Goal: Task Accomplishment & Management: Manage account settings

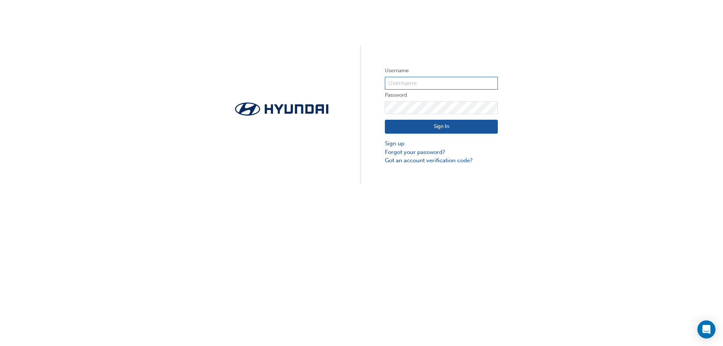
click at [408, 81] on input "text" at bounding box center [441, 83] width 113 height 13
click at [364, 134] on div "Username Password Sign In Sign up Forgot your password? Got an account verifica…" at bounding box center [361, 92] width 723 height 185
click at [406, 153] on link "Forgot your password?" at bounding box center [441, 152] width 113 height 9
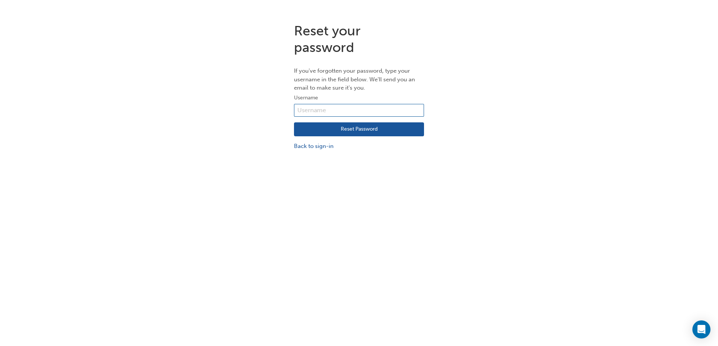
click at [337, 110] on input "text" at bounding box center [359, 110] width 130 height 13
click at [264, 105] on div "Reset your password If you've forgotten your password, type your username in th…" at bounding box center [359, 86] width 718 height 139
click at [308, 111] on input "text" at bounding box center [359, 110] width 130 height 13
type input "tblyth@psm.net.au"
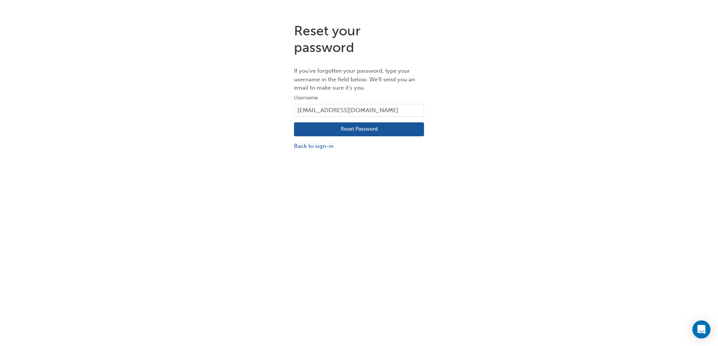
click at [353, 128] on button "Reset Password" at bounding box center [359, 129] width 130 height 14
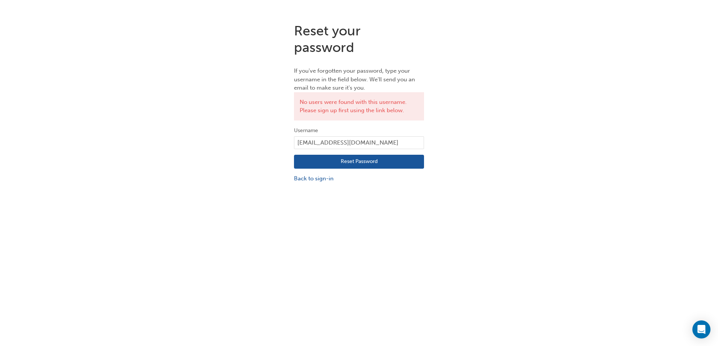
click at [252, 91] on div "Reset your password If you've forgotten your password, type your username in th…" at bounding box center [359, 103] width 718 height 172
click at [303, 179] on link "Back to sign-in" at bounding box center [359, 178] width 130 height 9
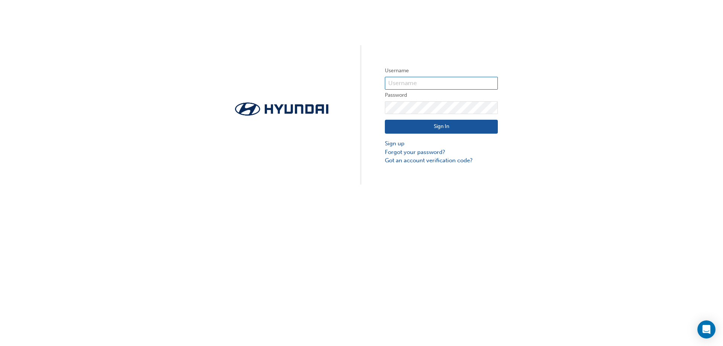
click at [396, 82] on input "text" at bounding box center [441, 83] width 113 height 13
click at [374, 104] on div "Username Password Sign In Sign up Forgot your password? Got an account verifica…" at bounding box center [361, 92] width 723 height 185
click at [397, 151] on link "Forgot your password?" at bounding box center [441, 152] width 113 height 9
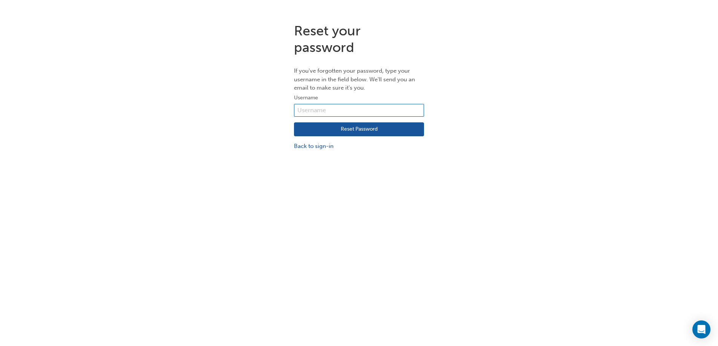
click at [322, 109] on input "text" at bounding box center [359, 110] width 130 height 13
type input "[EMAIL_ADDRESS][DOMAIN_NAME]"
click at [344, 132] on button "Reset Password" at bounding box center [359, 129] width 130 height 14
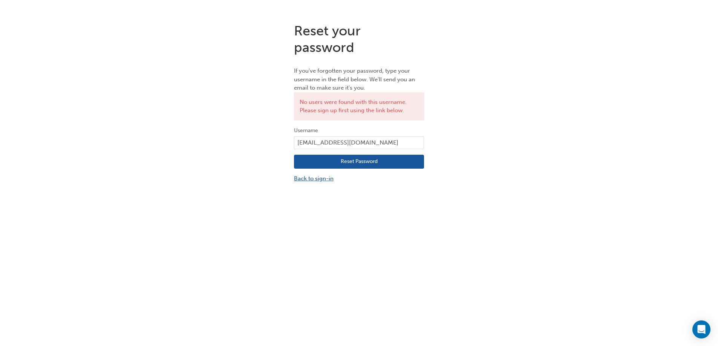
click at [313, 179] on link "Back to sign-in" at bounding box center [359, 178] width 130 height 9
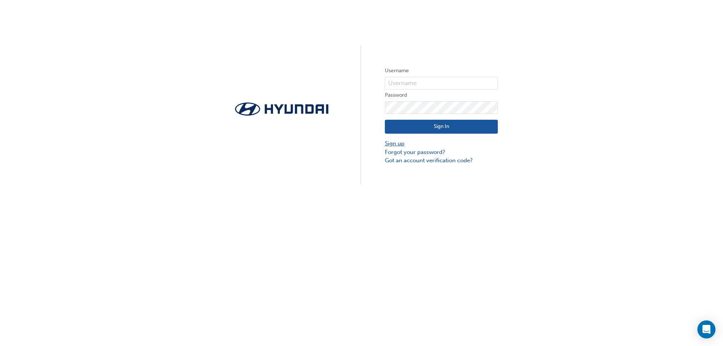
click at [389, 145] on link "Sign up" at bounding box center [441, 143] width 113 height 9
